Goal: Information Seeking & Learning: Learn about a topic

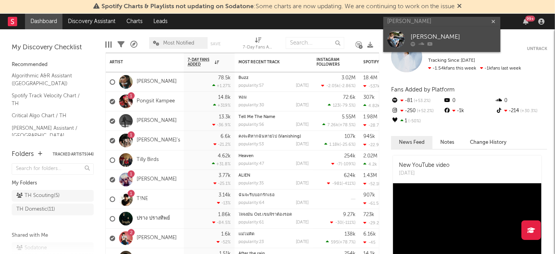
type input "[PERSON_NAME]"
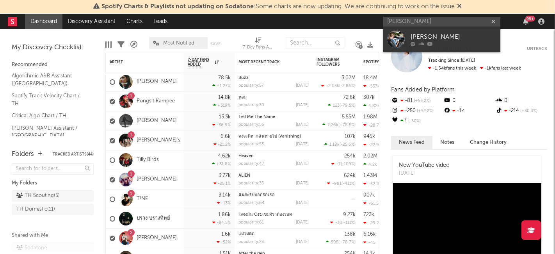
click at [451, 38] on div "[PERSON_NAME]" at bounding box center [454, 36] width 86 height 9
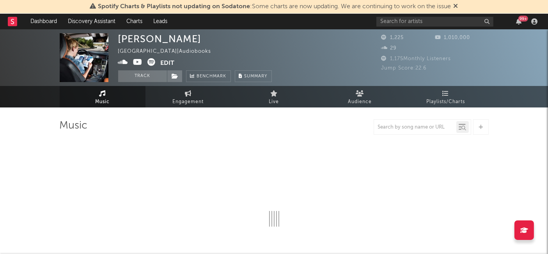
select select "6m"
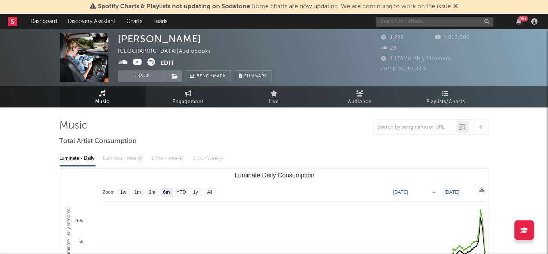
click at [440, 17] on input "text" at bounding box center [435, 22] width 117 height 10
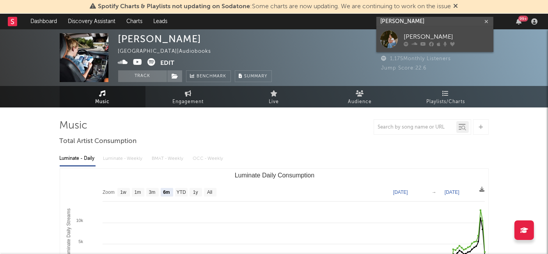
type input "[PERSON_NAME]"
click at [450, 39] on div "[PERSON_NAME]" at bounding box center [447, 36] width 86 height 9
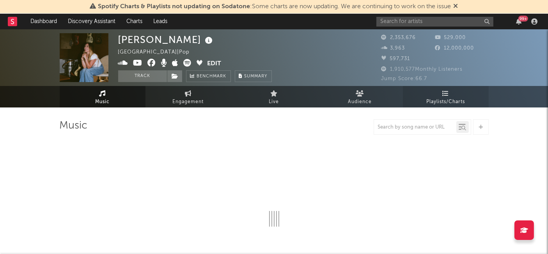
select select "6m"
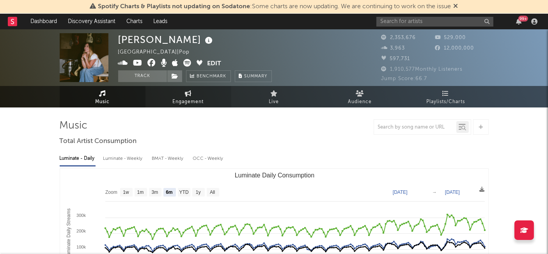
click at [180, 102] on span "Engagement" at bounding box center [188, 101] width 31 height 9
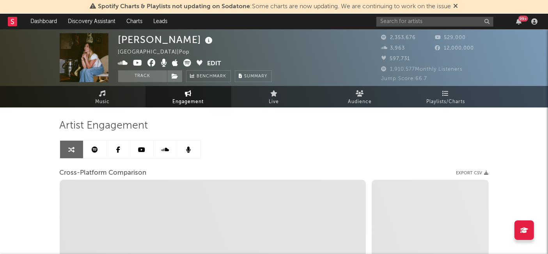
select select "1w"
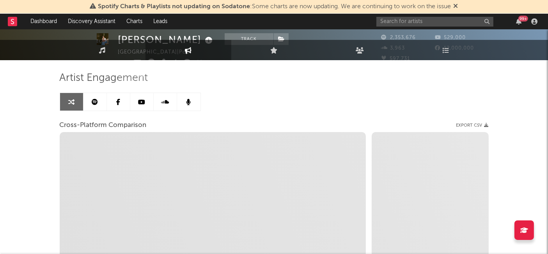
scroll to position [173, 0]
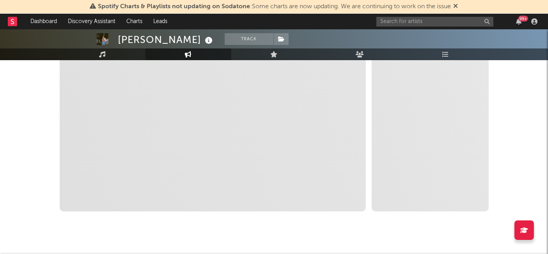
select select "1m"
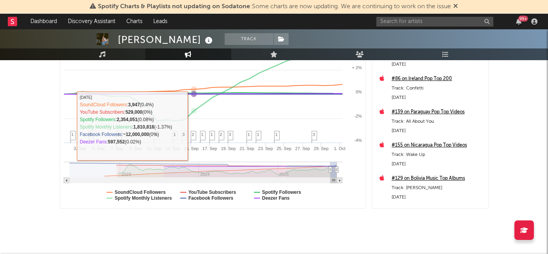
scroll to position [11, 0]
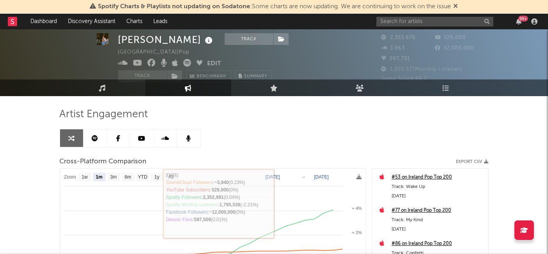
click at [94, 138] on icon at bounding box center [95, 138] width 6 height 6
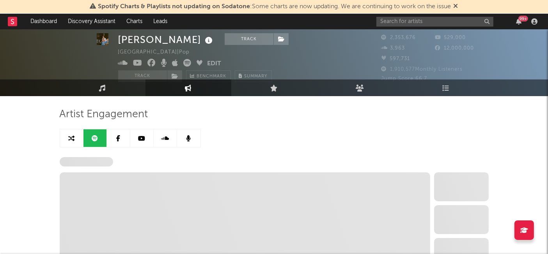
select select "6m"
select select "1w"
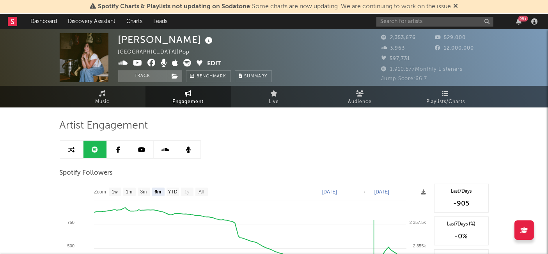
click at [123, 152] on link at bounding box center [118, 150] width 23 height 18
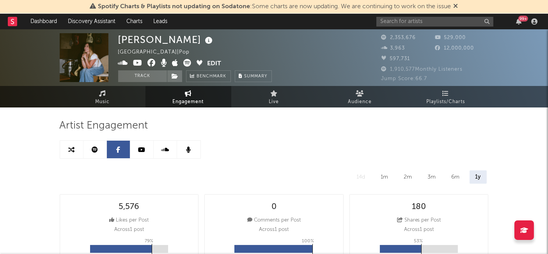
select select "6m"
